Goal: Information Seeking & Learning: Find specific fact

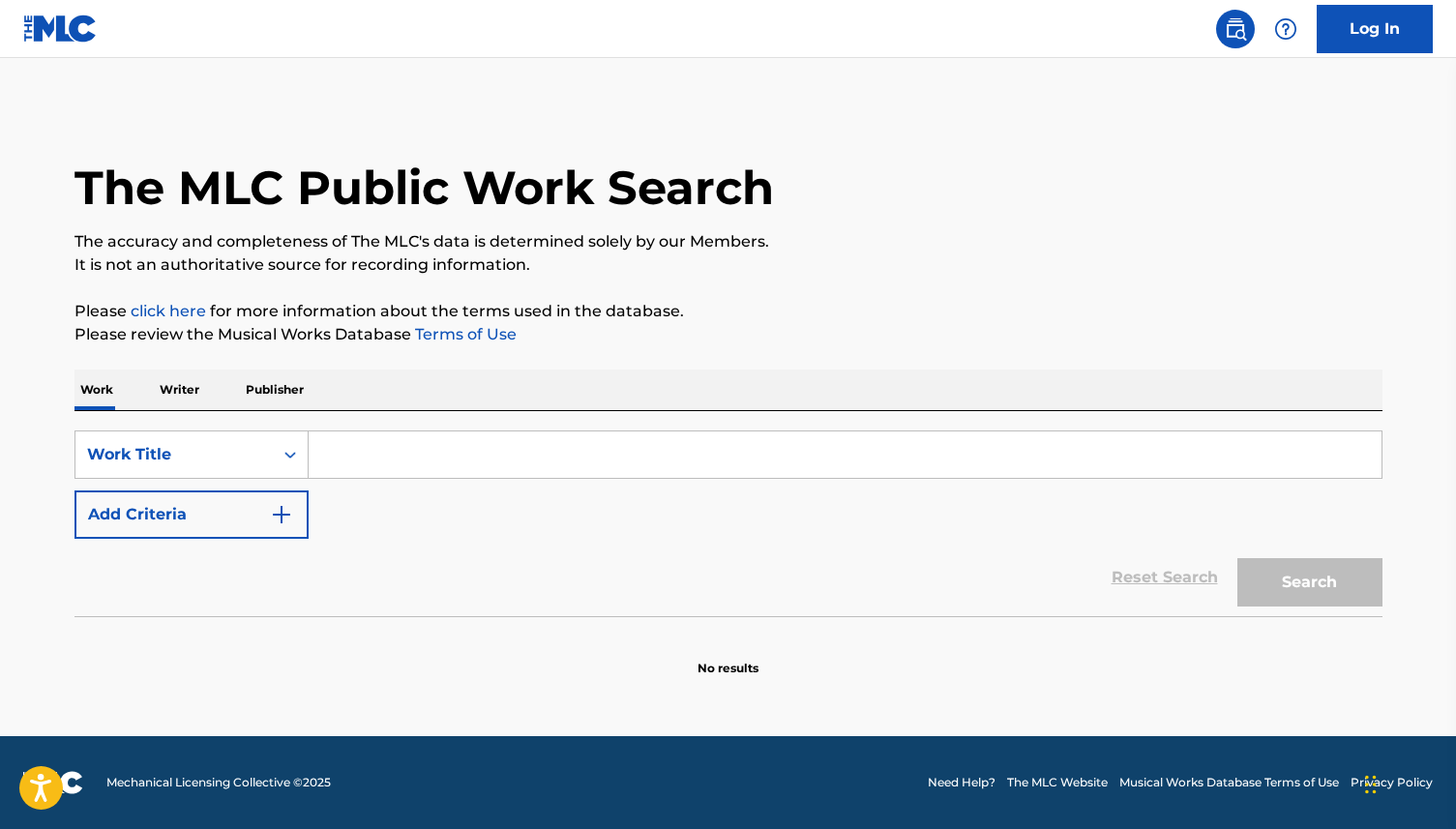
drag, startPoint x: 467, startPoint y: 448, endPoint x: 361, endPoint y: 448, distance: 106.0
click at [466, 448] on input "Search Form" at bounding box center [845, 455] width 1073 height 47
click at [189, 377] on p "Writer" at bounding box center [180, 389] width 52 height 41
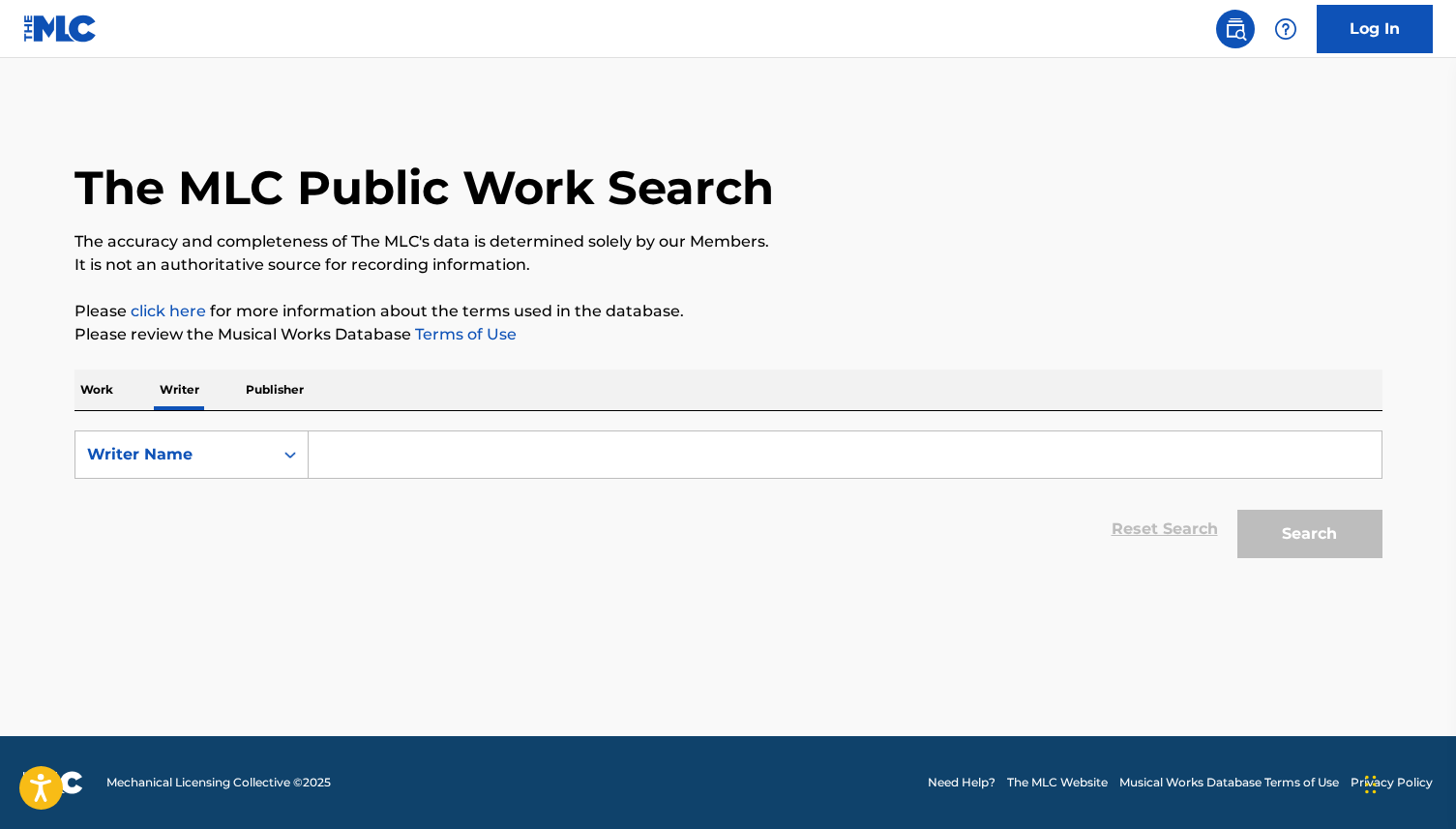
click at [446, 462] on input "Search Form" at bounding box center [845, 455] width 1073 height 47
paste input "[PERSON_NAME]"
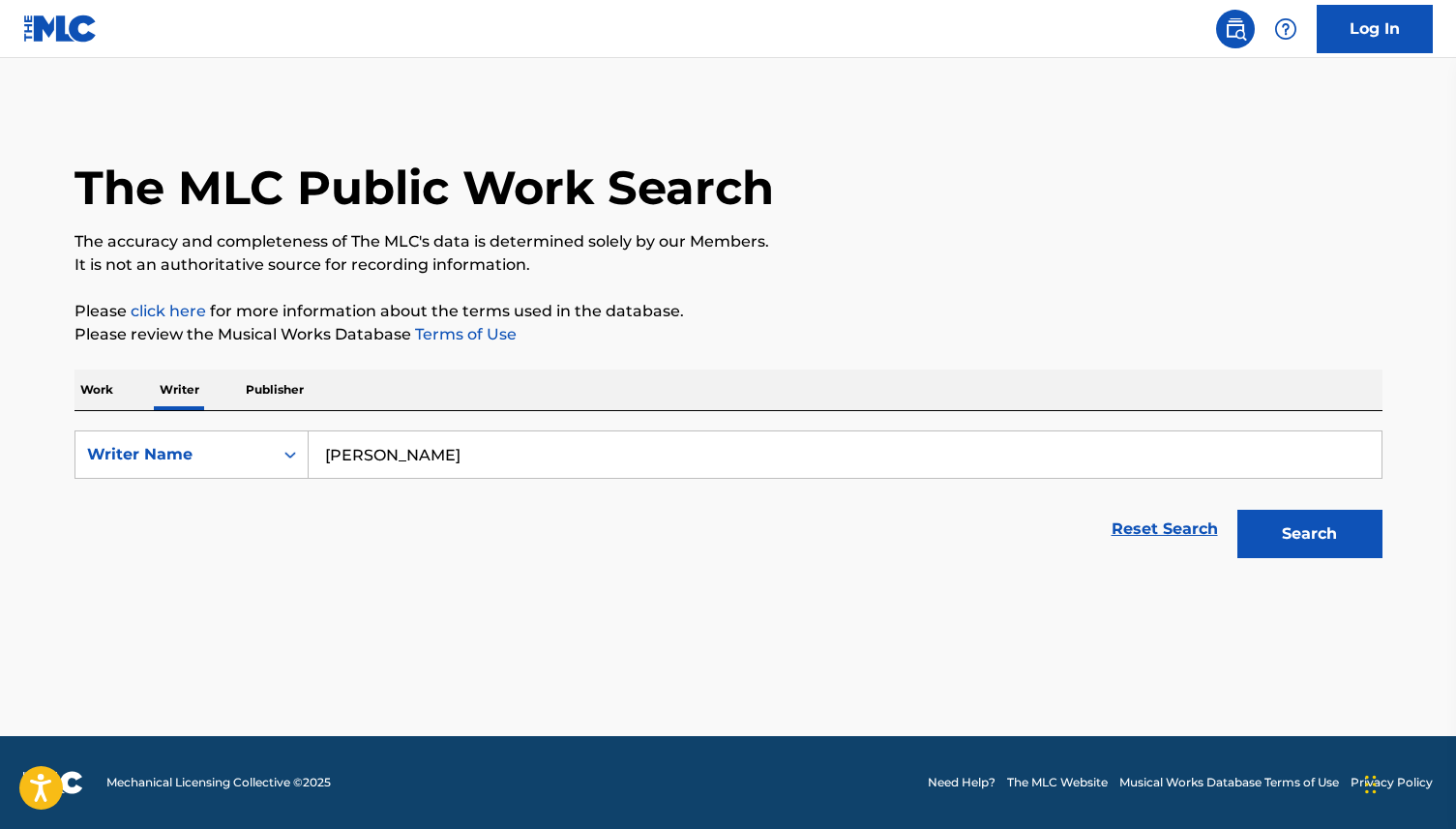
type input "[PERSON_NAME]"
click at [1237, 510] on button "Search" at bounding box center [1309, 534] width 145 height 49
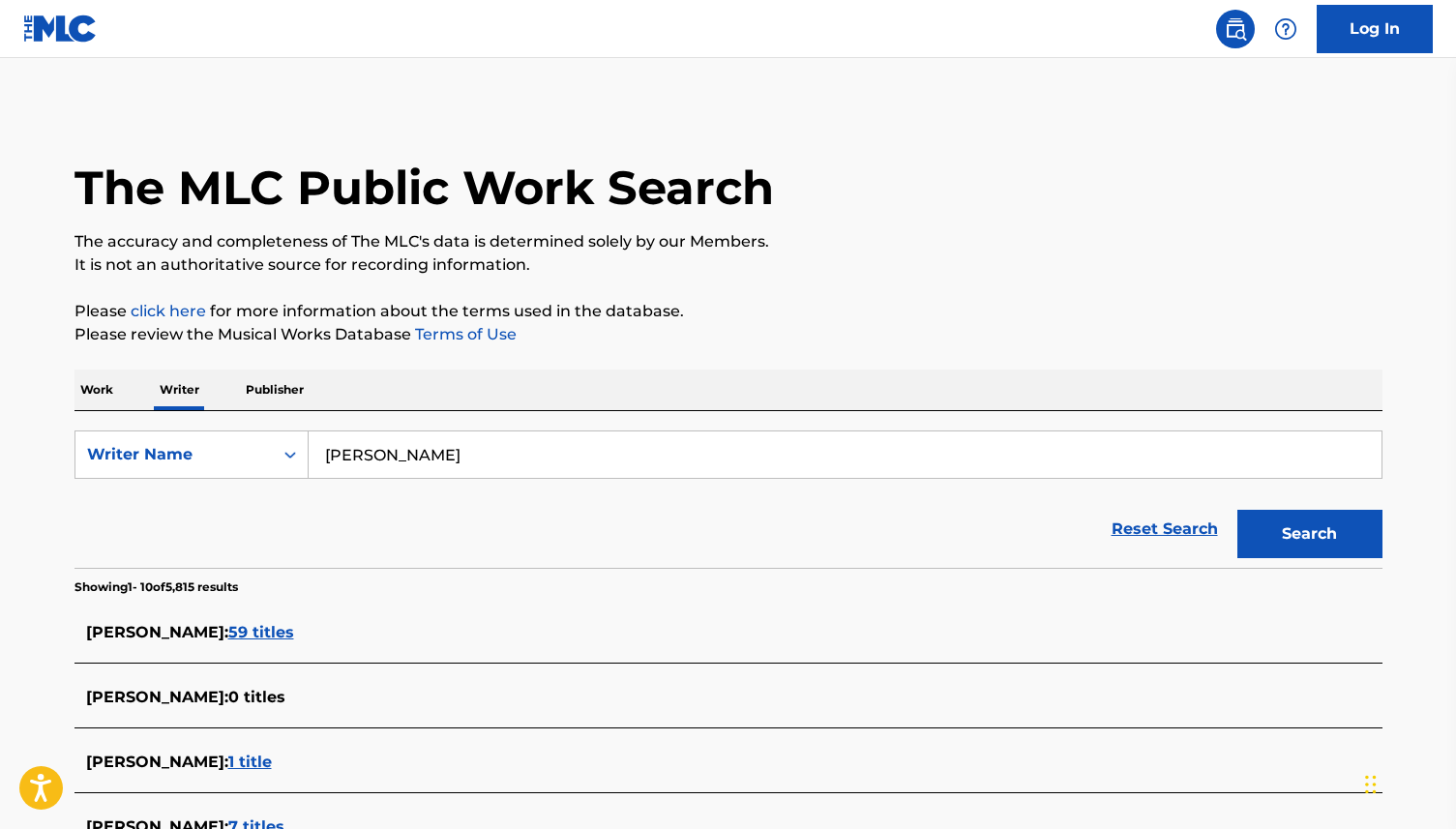
click at [250, 621] on div "[PERSON_NAME] : 59 titles" at bounding box center [728, 634] width 1307 height 46
click at [247, 622] on div "[PERSON_NAME] : 59 titles" at bounding box center [703, 632] width 1234 height 23
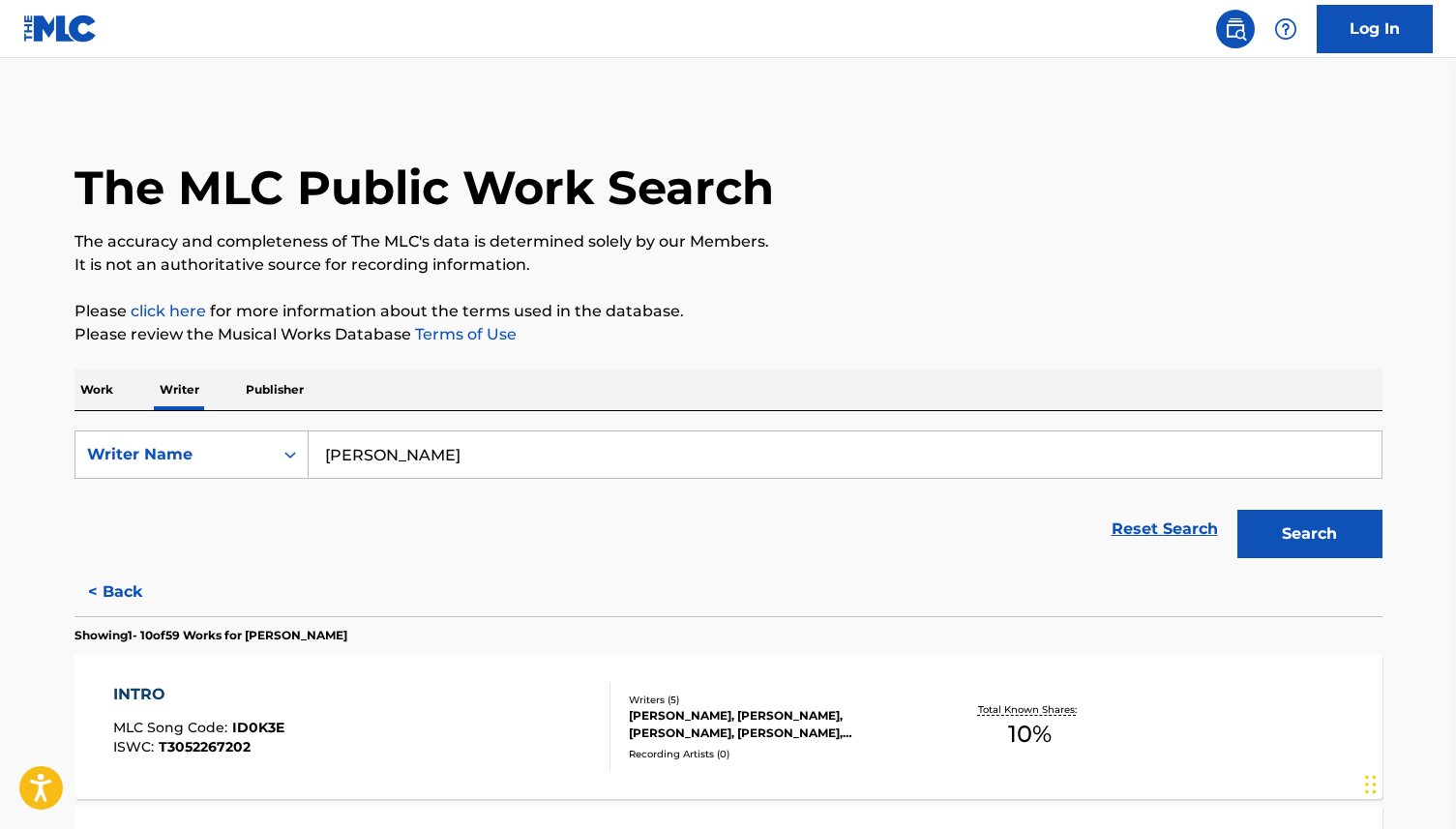
click at [259, 729] on span "ID0K3E" at bounding box center [258, 728] width 53 height 18
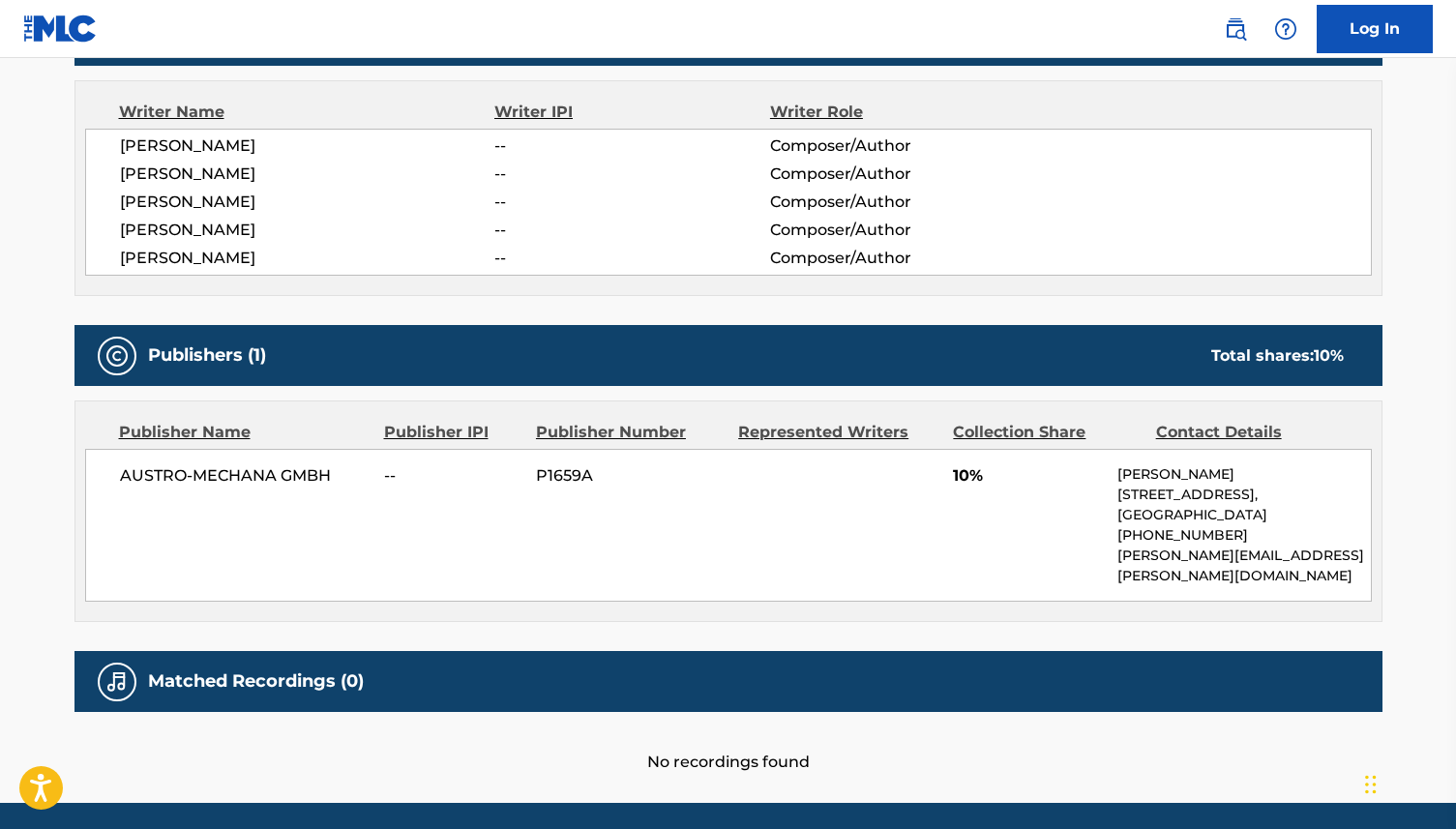
scroll to position [678, 0]
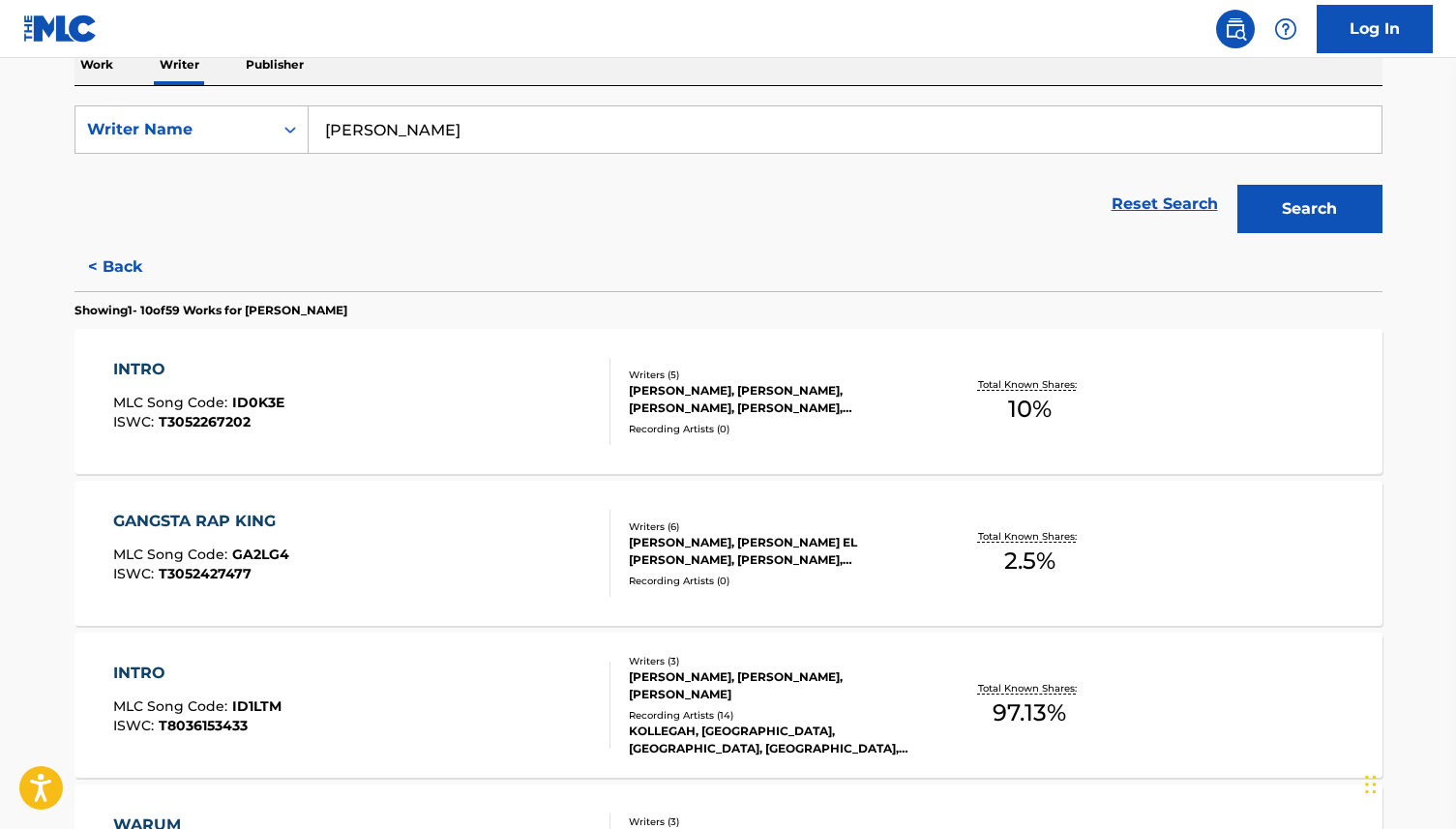
scroll to position [366, 0]
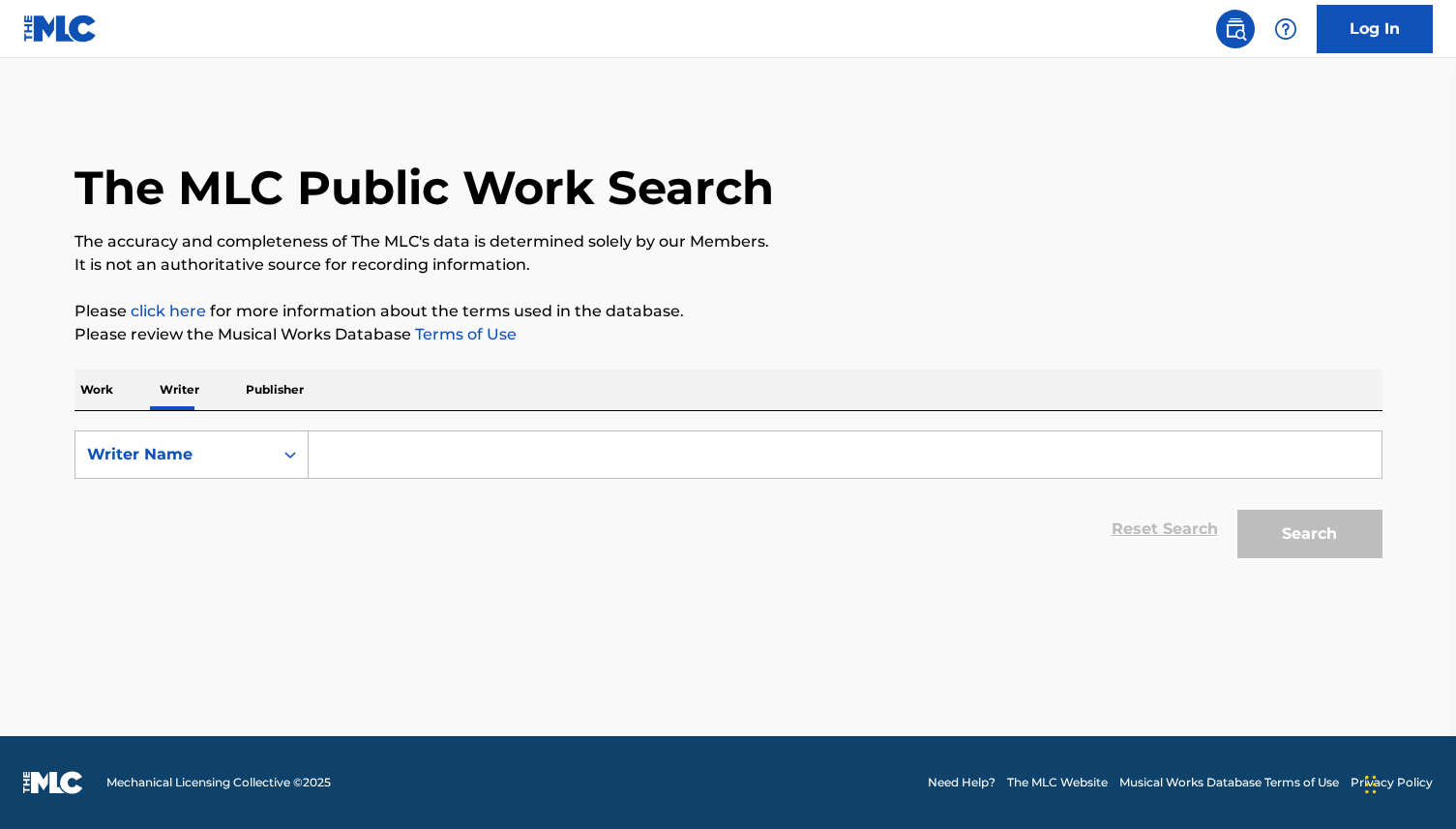
click at [390, 460] on input "Search Form" at bounding box center [845, 455] width 1073 height 47
paste input "[PERSON_NAME]"
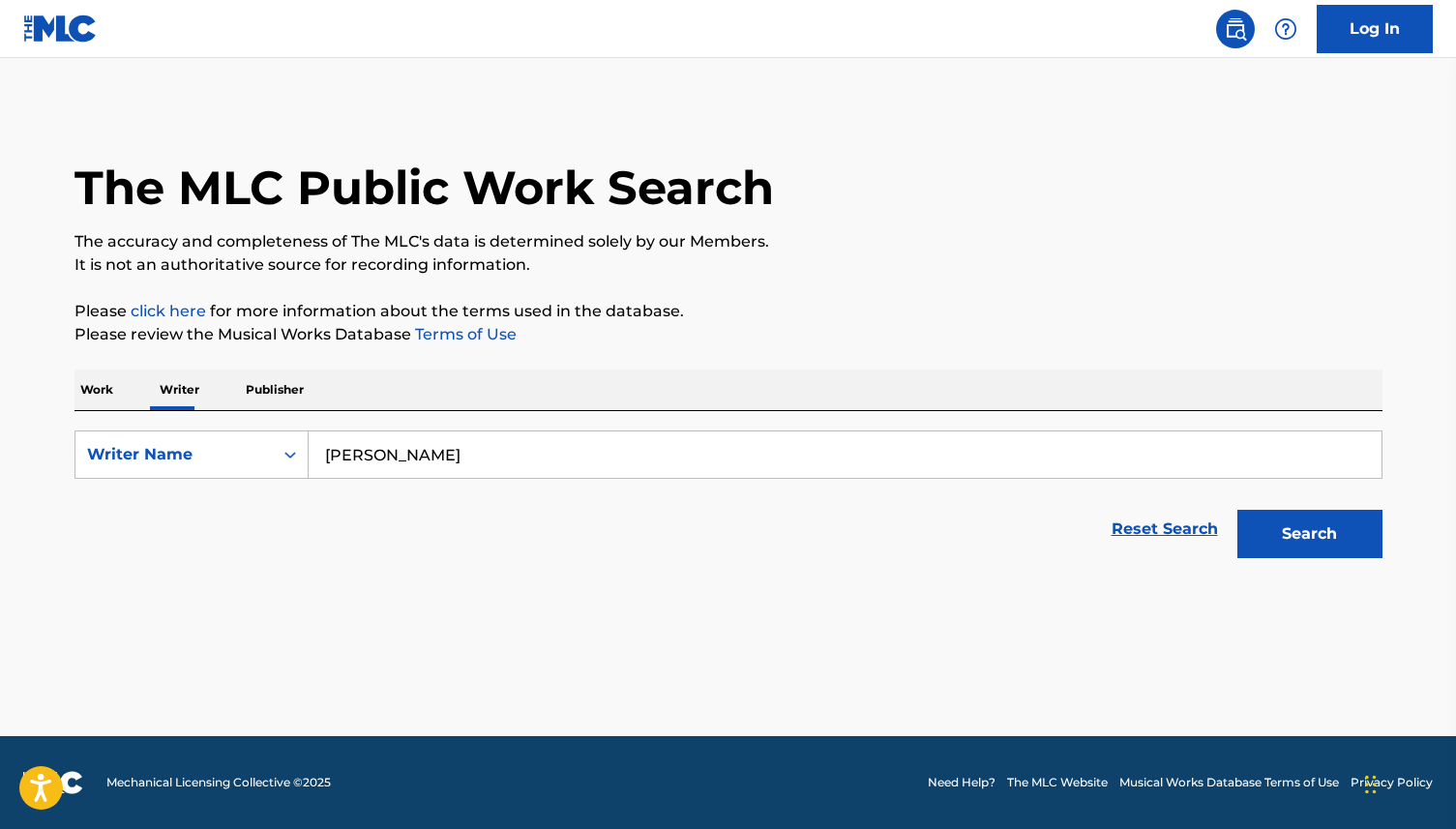
click at [1237, 510] on button "Search" at bounding box center [1309, 534] width 145 height 49
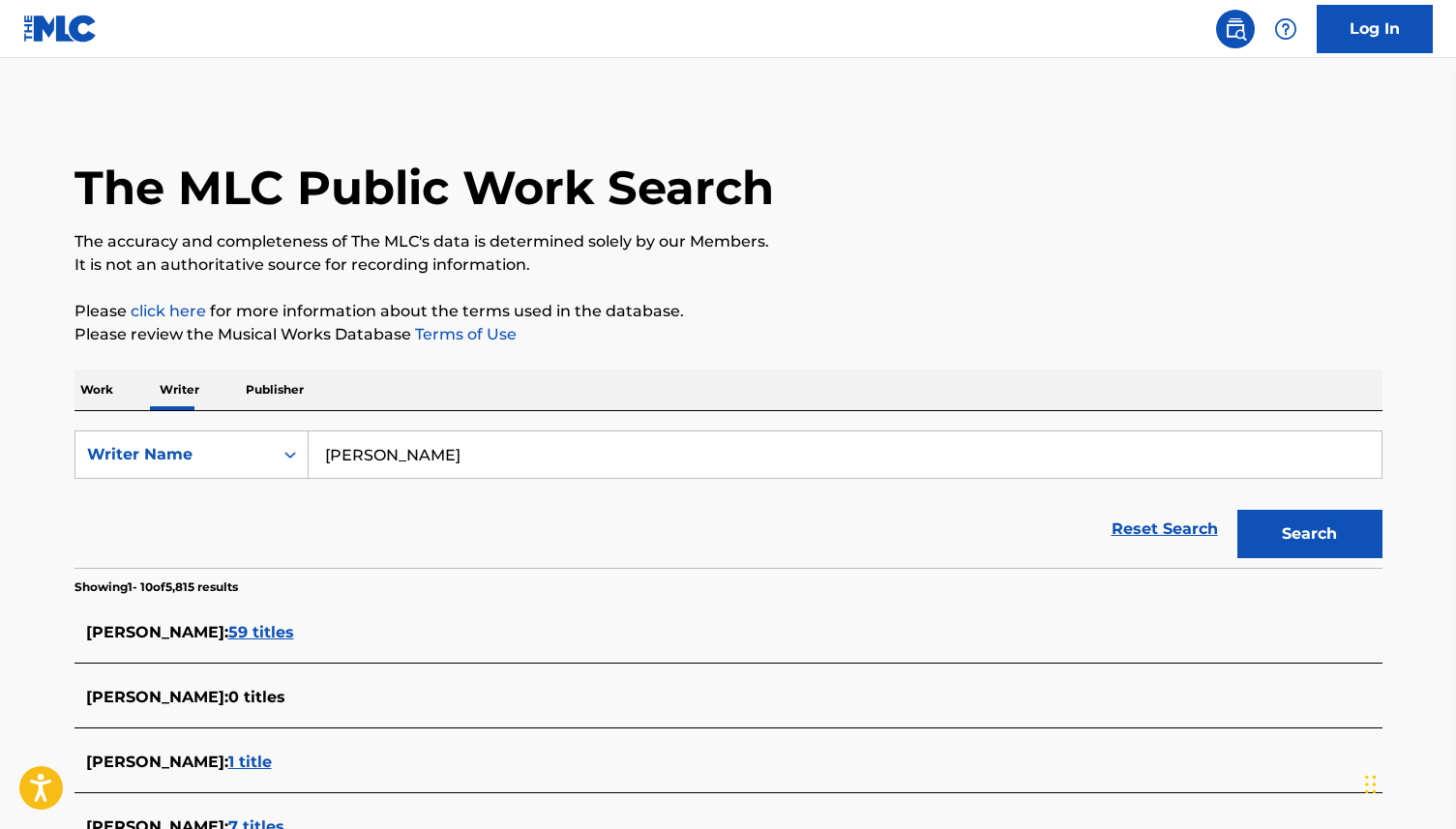
scroll to position [66, 0]
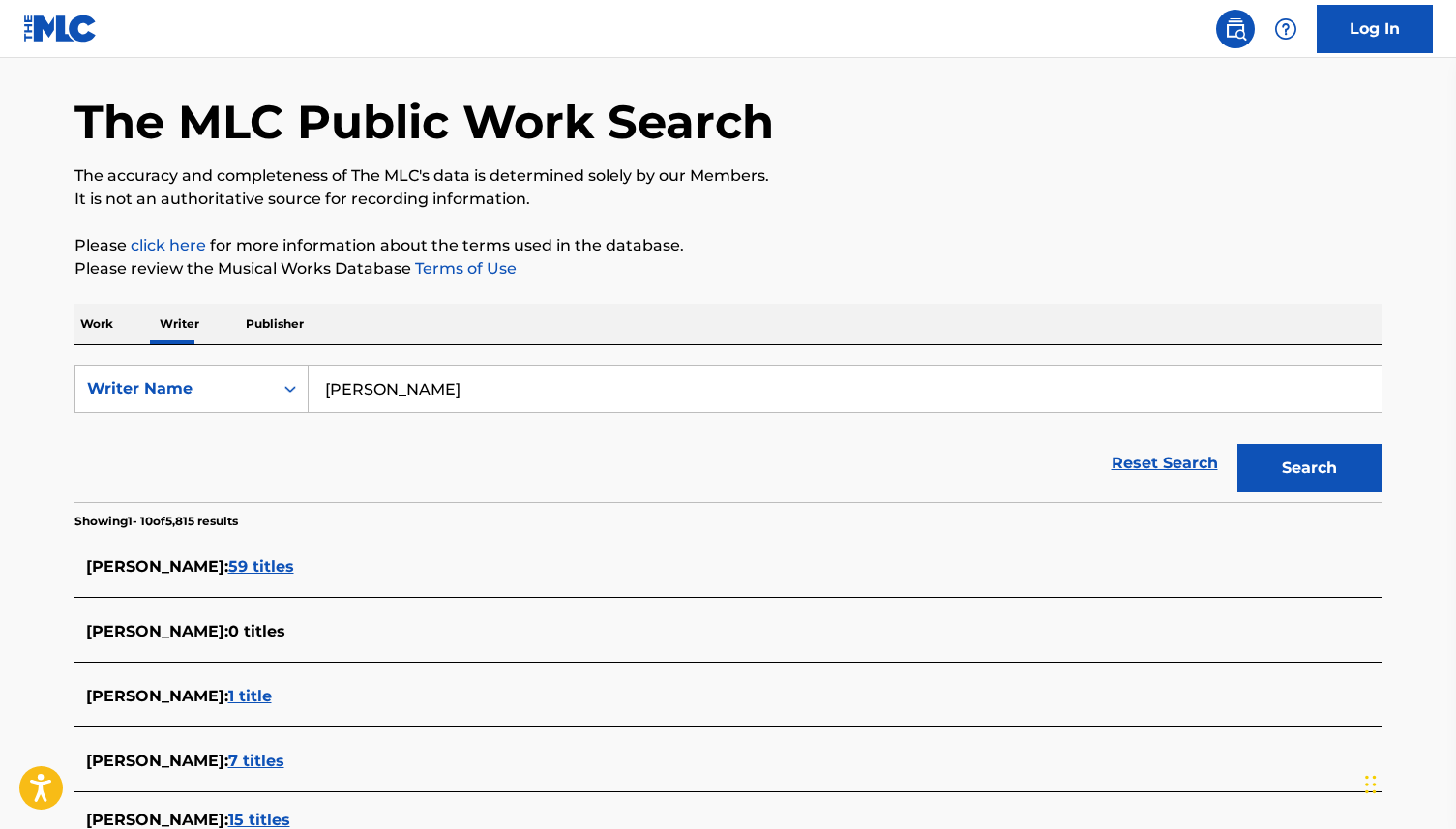
click at [387, 395] on input "[PERSON_NAME]" at bounding box center [845, 388] width 1073 height 47
type input "BLUME FELIX"
click at [1237, 444] on button "Search" at bounding box center [1309, 468] width 145 height 49
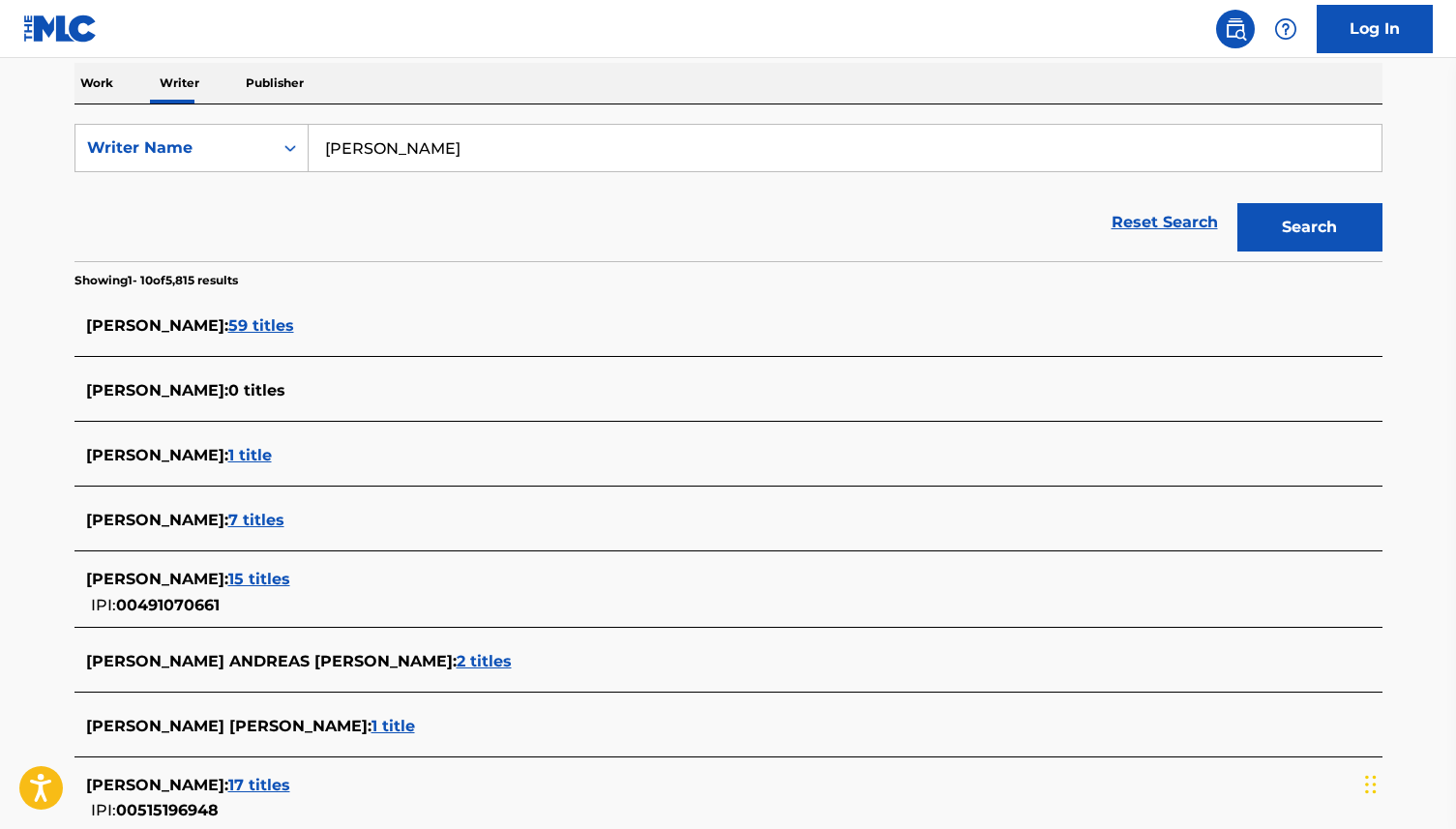
scroll to position [343, 0]
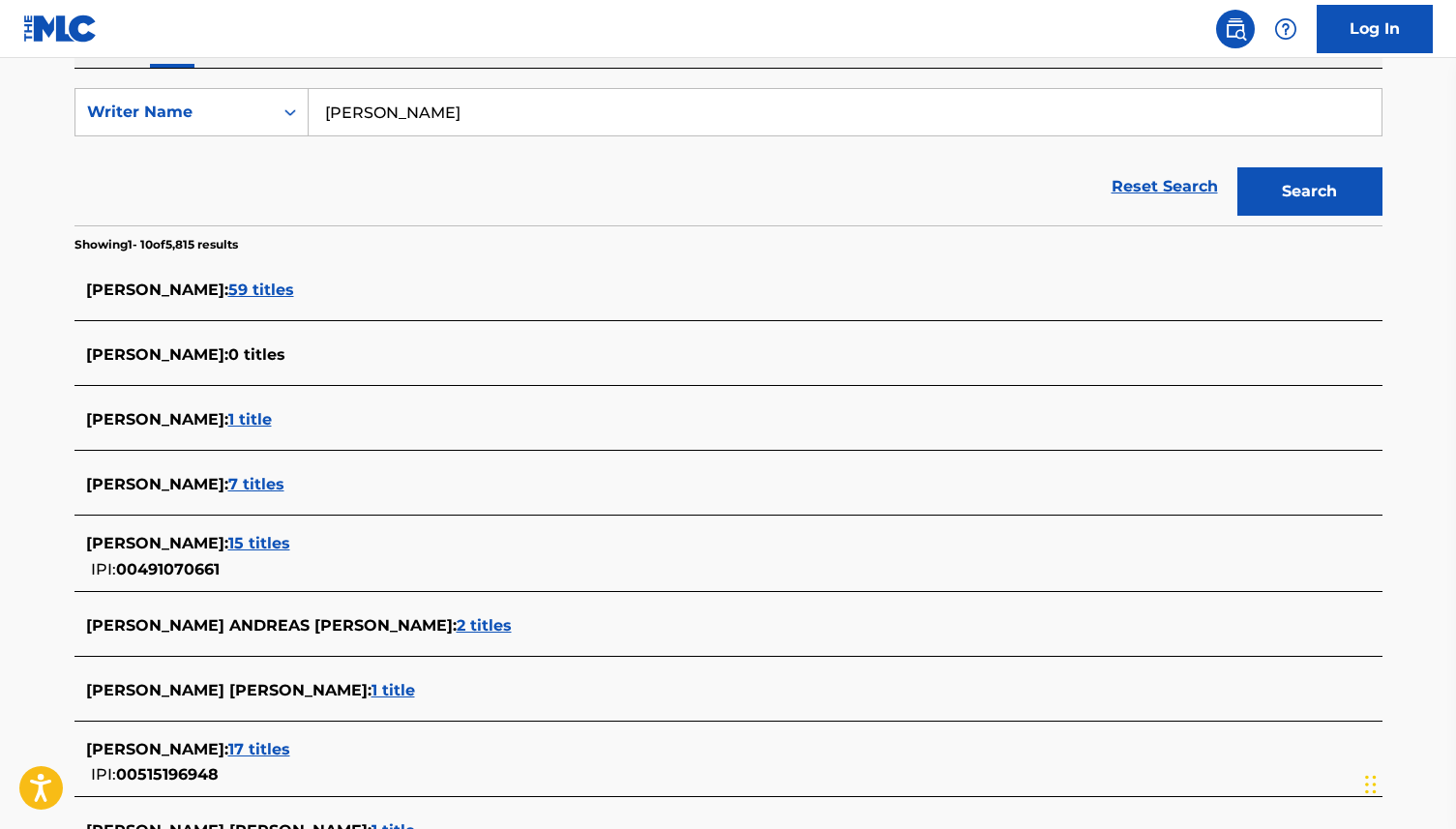
click at [228, 747] on span "17 titles" at bounding box center [259, 749] width 62 height 19
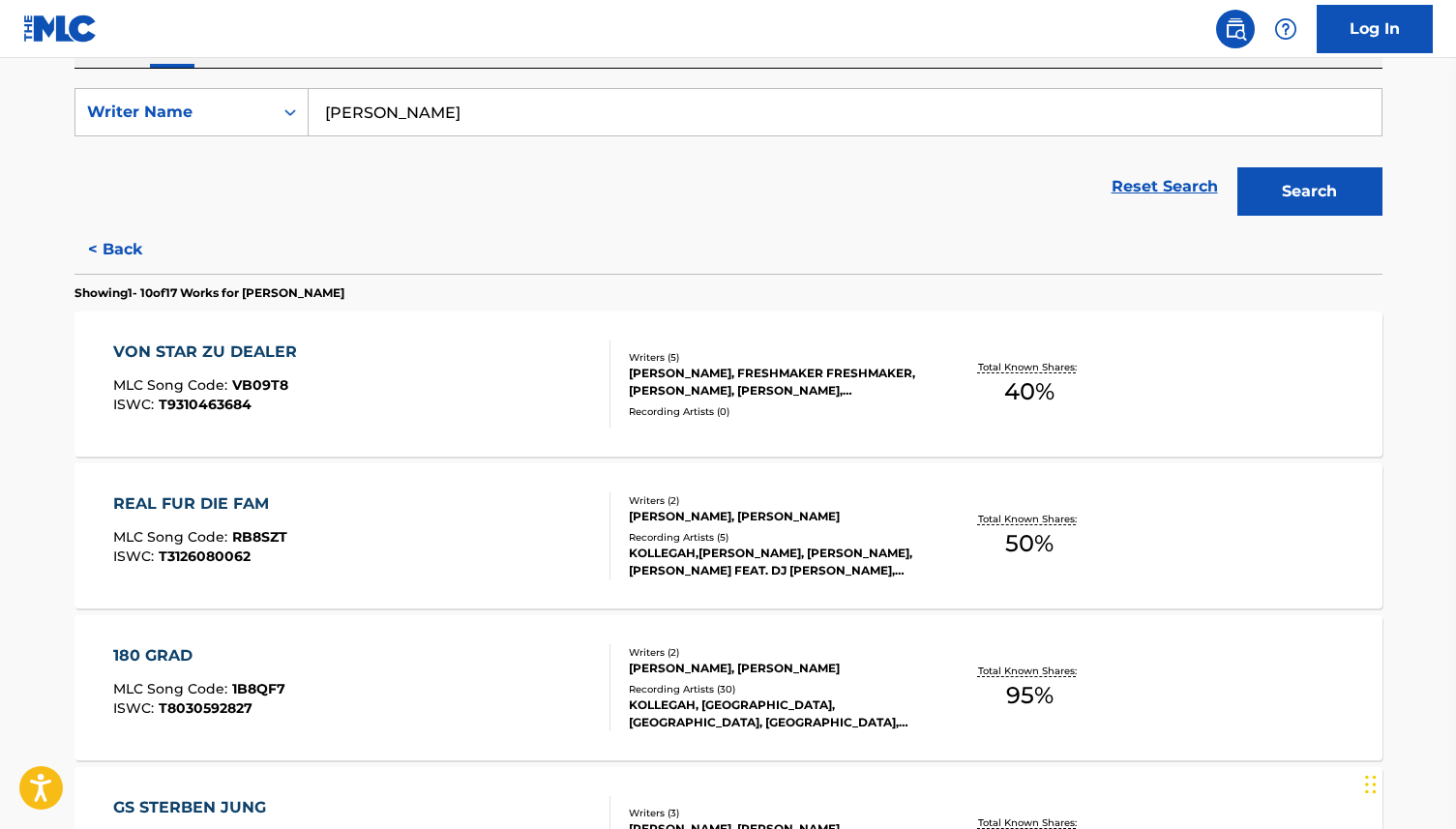
click at [388, 384] on div "VON STAR ZU DEALER MLC Song Code : VB09T8 ISWC : T9310463684" at bounding box center [361, 384] width 497 height 87
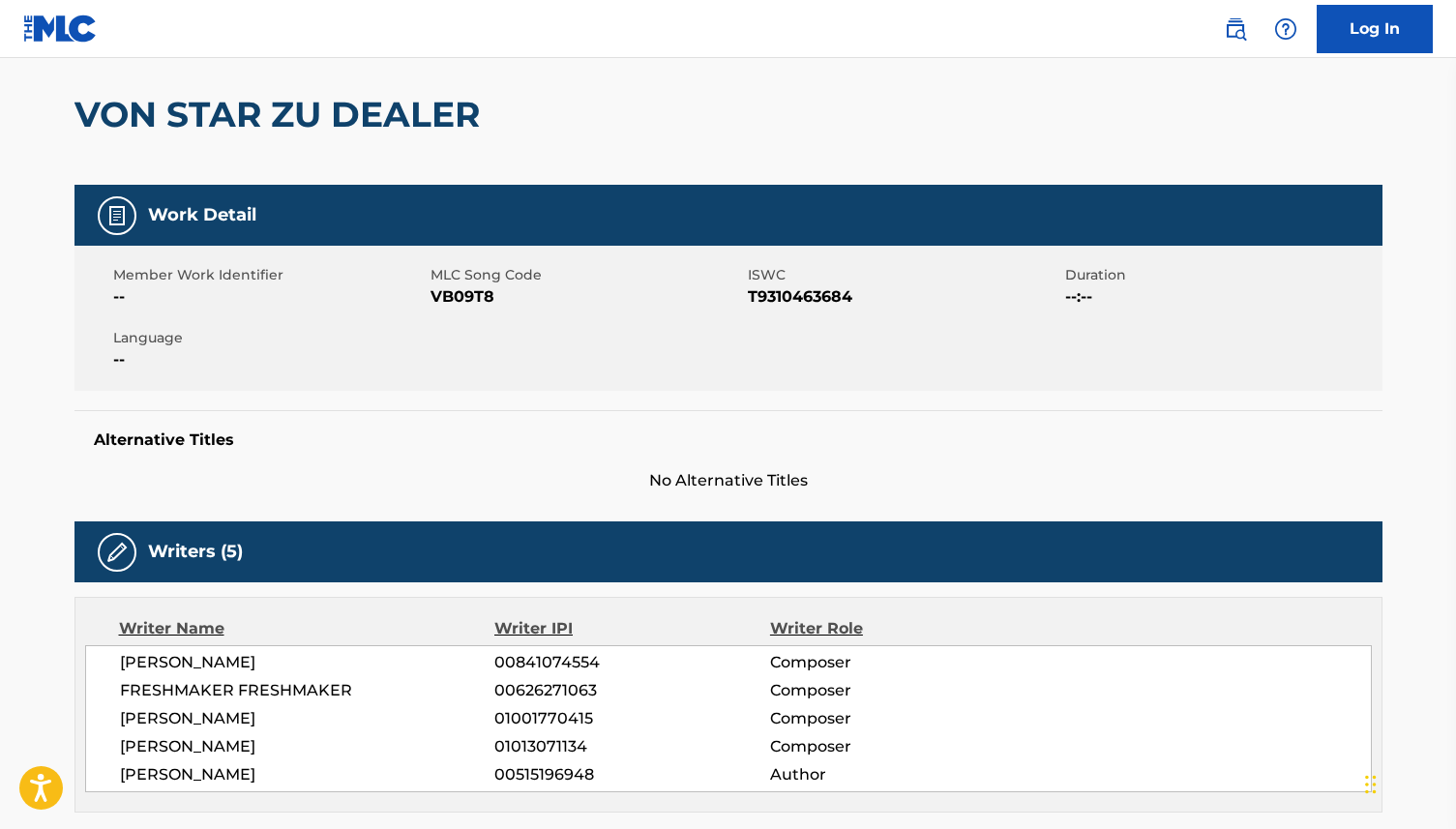
scroll to position [384, 0]
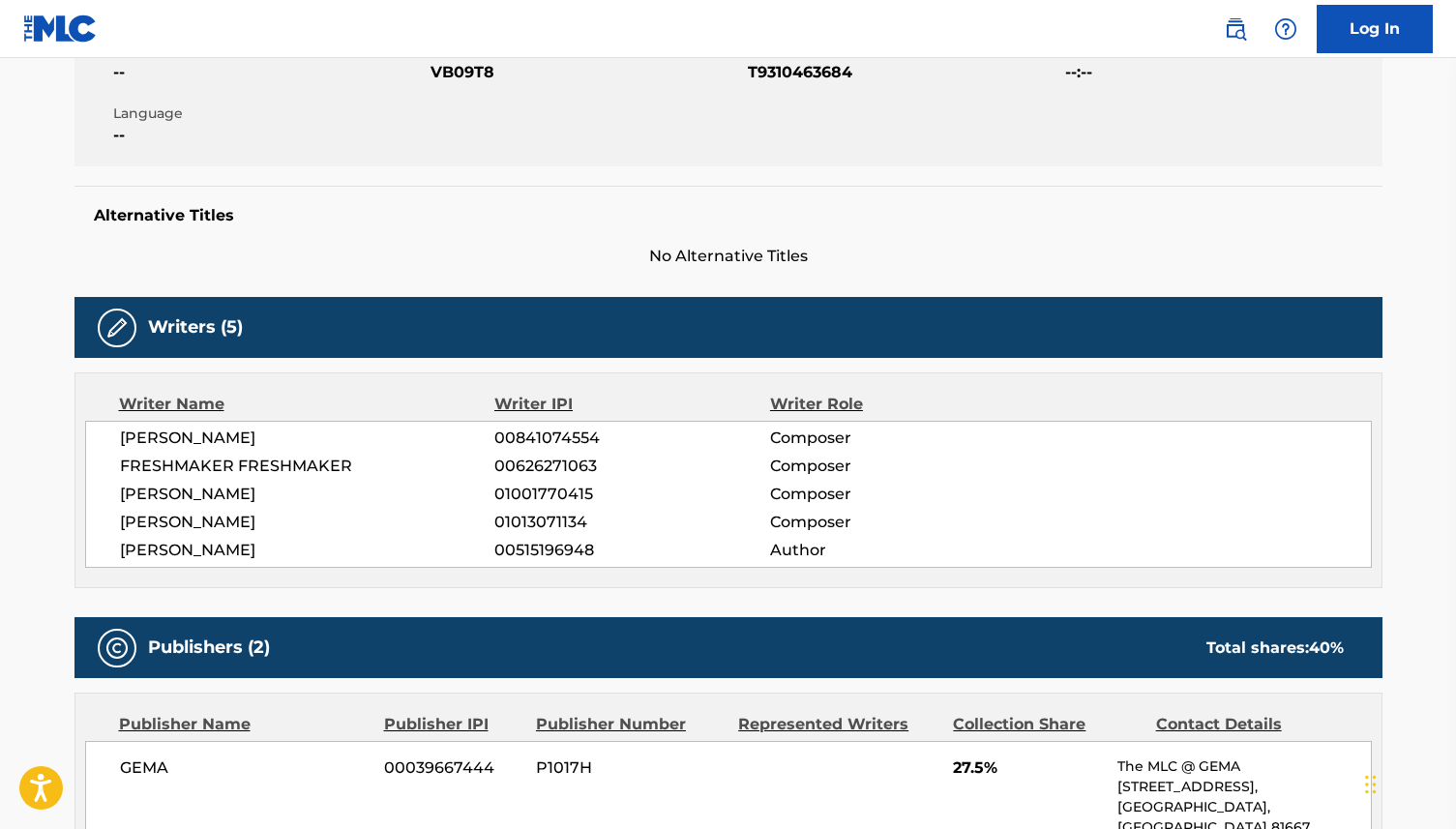
click at [529, 543] on span "00515196948" at bounding box center [631, 550] width 275 height 23
copy span "00515196948"
drag, startPoint x: 256, startPoint y: 554, endPoint x: 89, endPoint y: 554, distance: 167.0
click at [89, 554] on div "LEA VOGT 00841074554 Composer FRESHMAKER FRESHMAKER 00626271063 Composer JULIAN…" at bounding box center [728, 494] width 1286 height 147
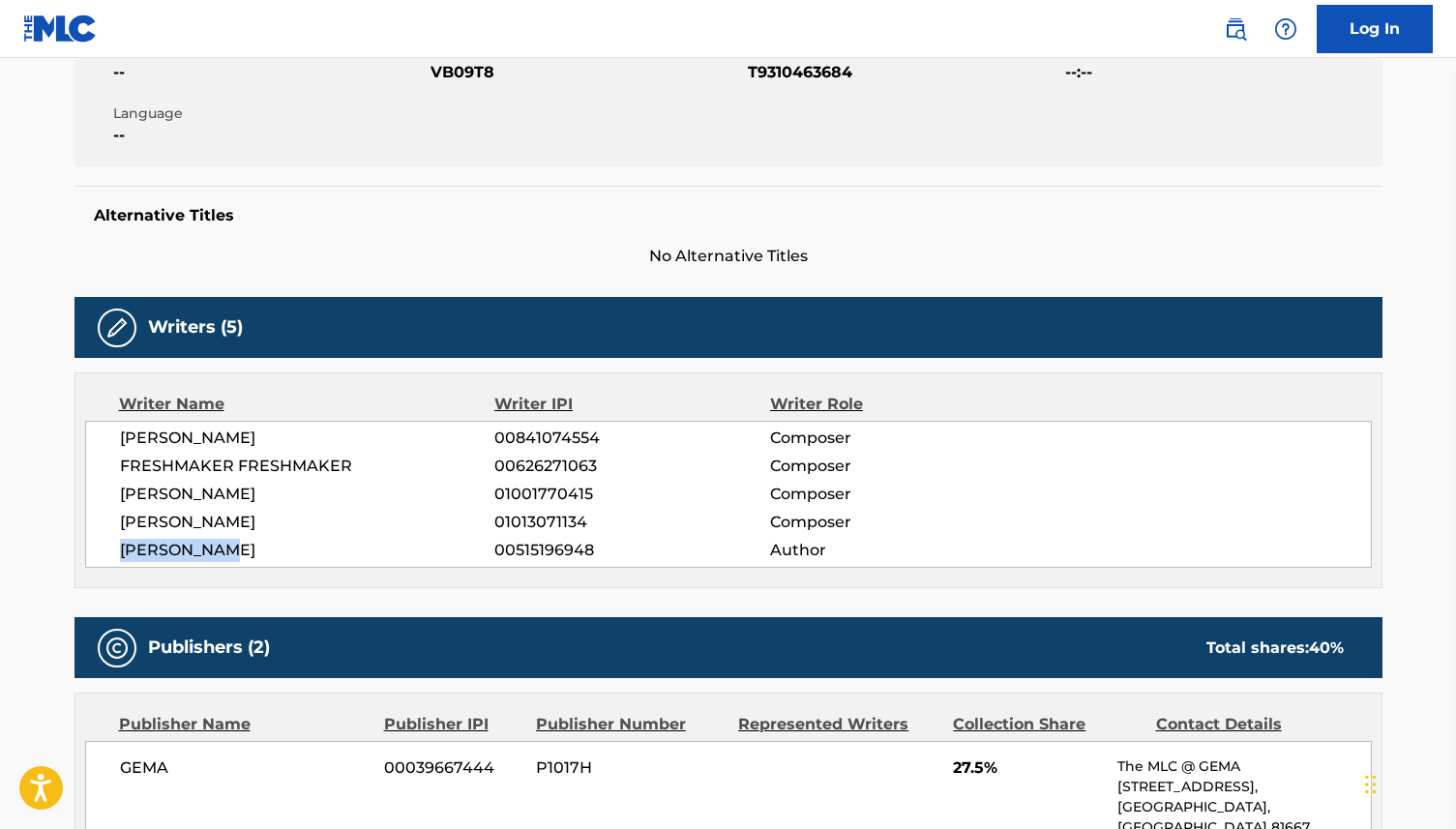
copy span "[PERSON_NAME]"
